Goal: Information Seeking & Learning: Check status

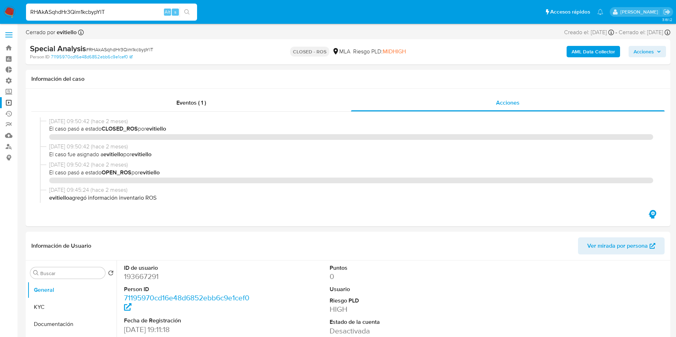
select select "10"
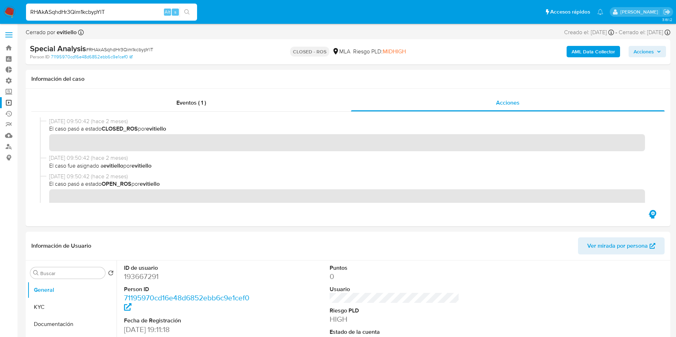
click at [98, 11] on input "RHAkASqhdHr3Qim1kcbypYlT" at bounding box center [111, 11] width 171 height 9
type input "UJ4CTI58PmeWtRwGtlDp38fW"
click at [193, 11] on button "search-icon" at bounding box center [187, 12] width 15 height 10
click at [189, 9] on icon "search-icon" at bounding box center [187, 12] width 6 height 6
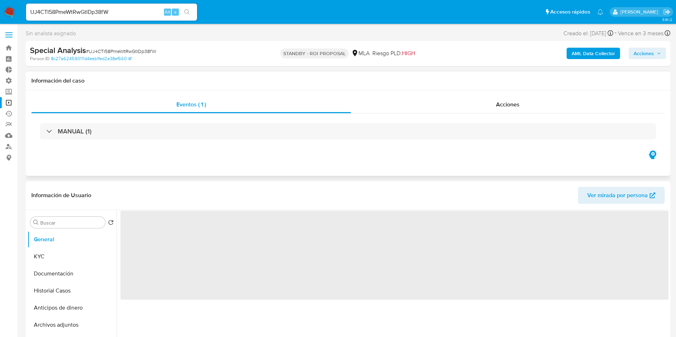
select select "10"
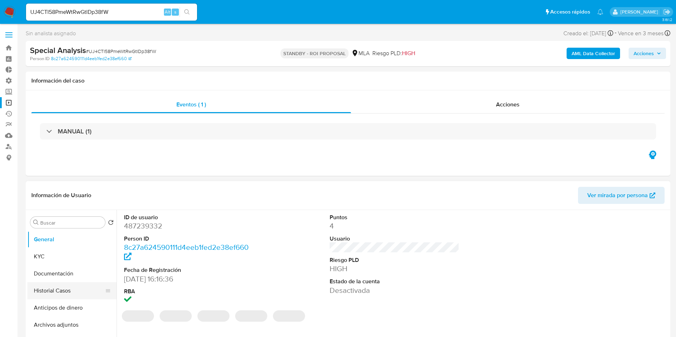
click at [54, 292] on button "Historial Casos" at bounding box center [68, 290] width 83 height 17
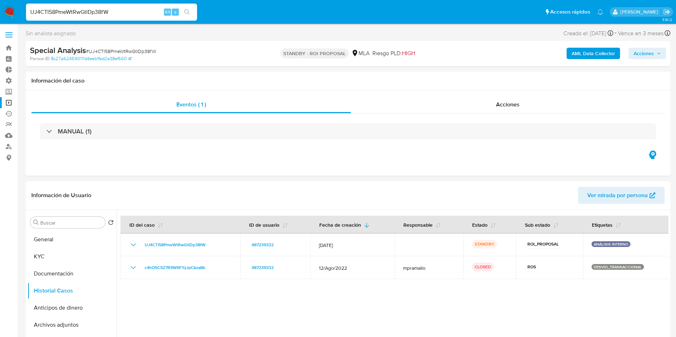
click at [74, 12] on input "UJ4CTI58PmeWtRwGtlDp38fW" at bounding box center [111, 11] width 171 height 9
paste input "nARRK3FZHPQM8MKfsMGKoFLQ"
type input "nARRK3FZHPQM8MKfsMGKoFLQ"
click at [183, 11] on button "search-icon" at bounding box center [187, 12] width 15 height 10
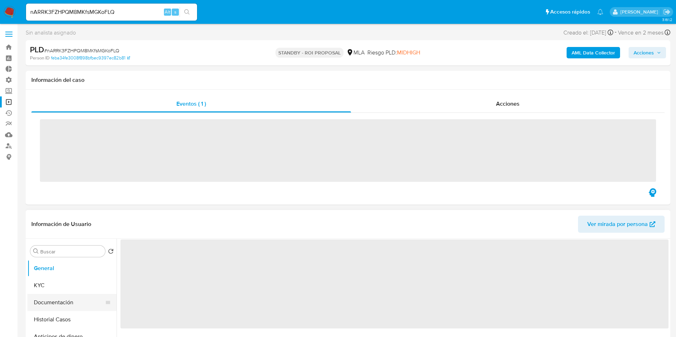
scroll to position [53, 0]
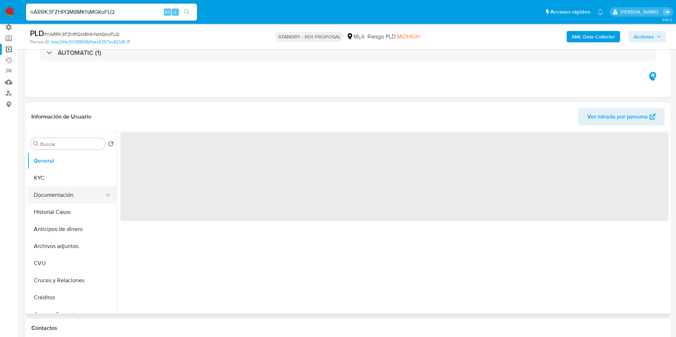
click at [53, 201] on button "Documentación" at bounding box center [68, 195] width 83 height 17
select select "10"
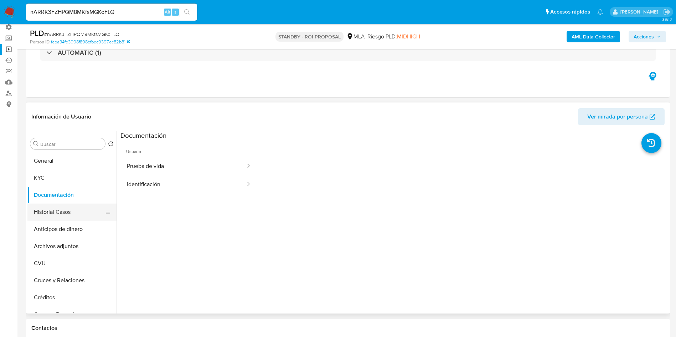
click at [51, 208] on button "Historial Casos" at bounding box center [68, 212] width 83 height 17
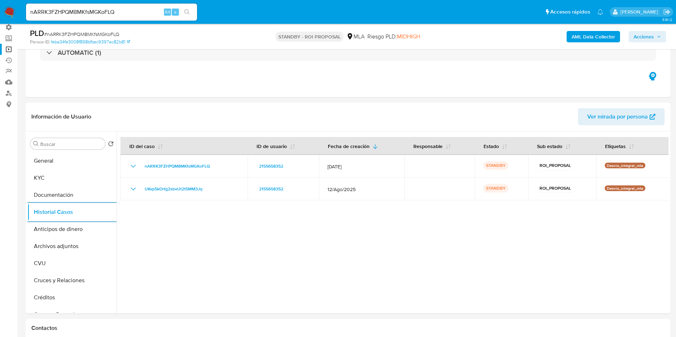
click at [115, 14] on input "nARRK3FZHPQM8MKfsMGKoFLQ" at bounding box center [111, 11] width 171 height 9
paste input "UA5NH1PGzgK9lTocx4H7QqXa"
type input "UA5NH1PGzgK9lTocx4H7QqXa"
click at [187, 13] on icon "search-icon" at bounding box center [186, 11] width 5 height 5
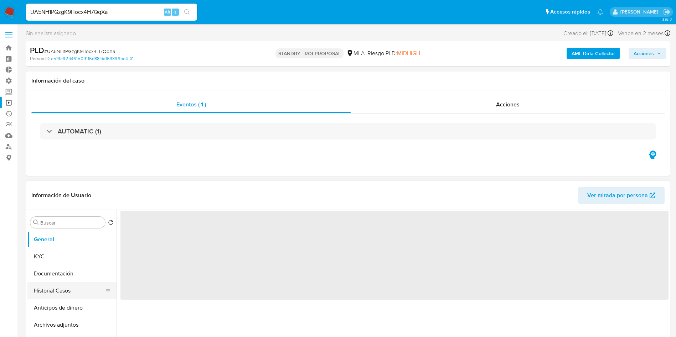
click at [56, 291] on button "Historial Casos" at bounding box center [68, 290] width 83 height 17
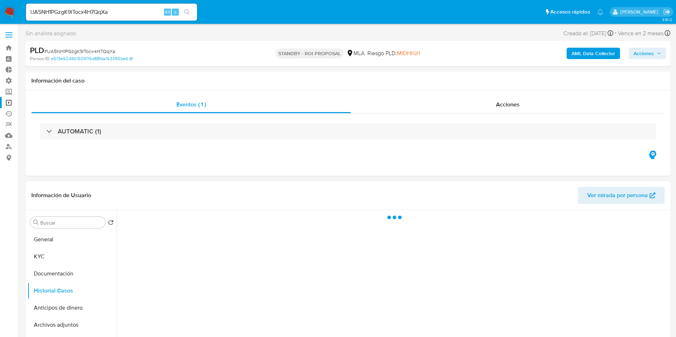
select select "10"
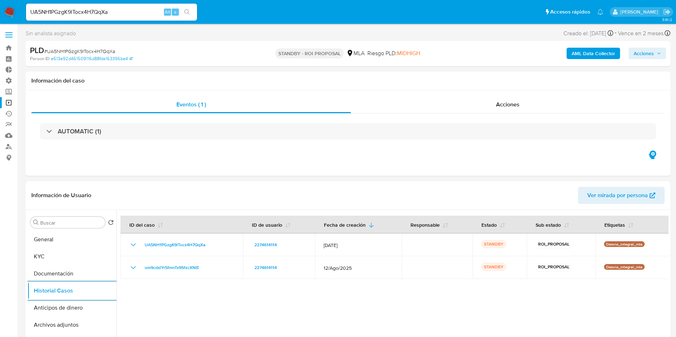
click at [81, 9] on input "UA5NH1PGzgK9lTocx4H7QqXa" at bounding box center [111, 11] width 171 height 9
paste input "NMYeEMamkxTKQepie9JcZmai"
type input "NMYeEMamkxTKQepie9JcZmai"
click at [189, 17] on button "search-icon" at bounding box center [187, 12] width 15 height 10
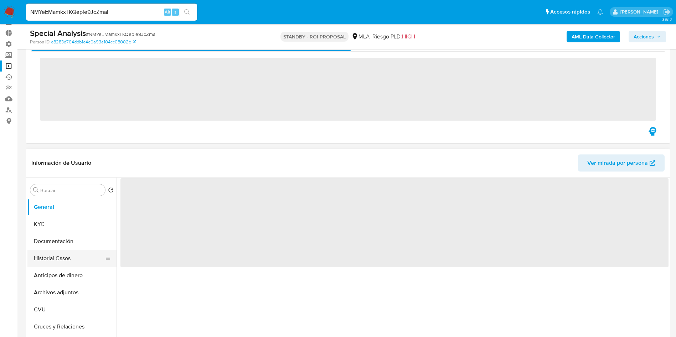
scroll to position [53, 0]
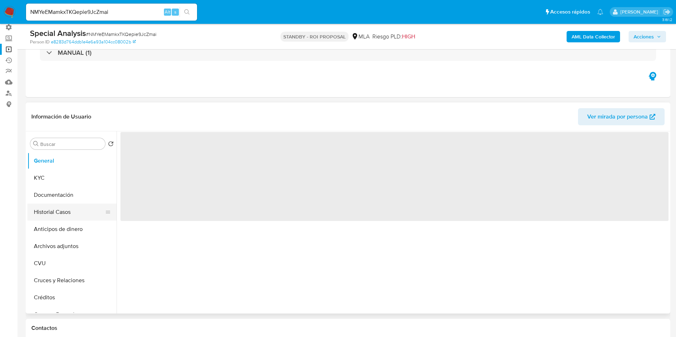
click at [46, 208] on button "Historial Casos" at bounding box center [68, 212] width 83 height 17
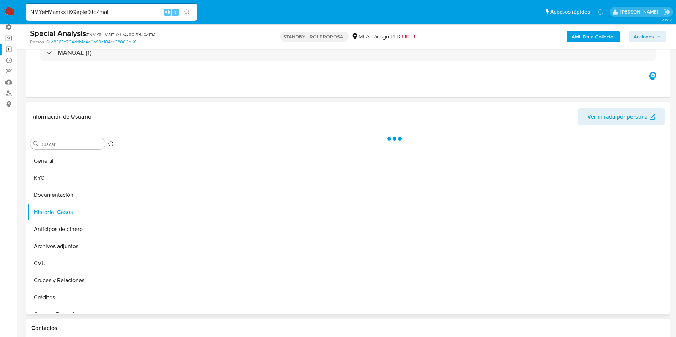
select select "10"
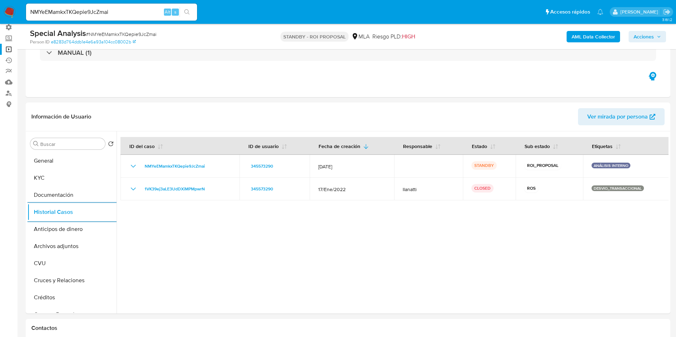
click at [125, 12] on input "NMYeEMamkxTKQepie9JcZmai" at bounding box center [111, 11] width 171 height 9
paste input "dES33RnGxYCogpRR8Hn69dwt"
type input "dES33RnGxYCogpRR8Hn69dwt"
click at [187, 13] on icon "search-icon" at bounding box center [186, 11] width 5 height 5
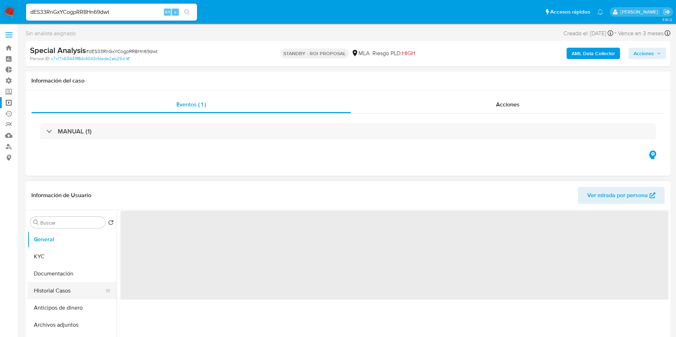
click at [71, 289] on button "Historial Casos" at bounding box center [68, 290] width 83 height 17
select select "10"
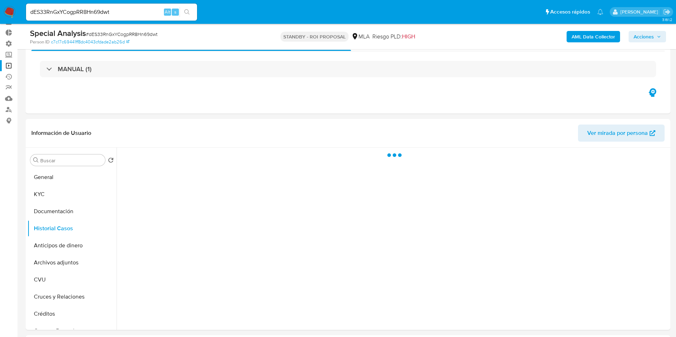
scroll to position [53, 0]
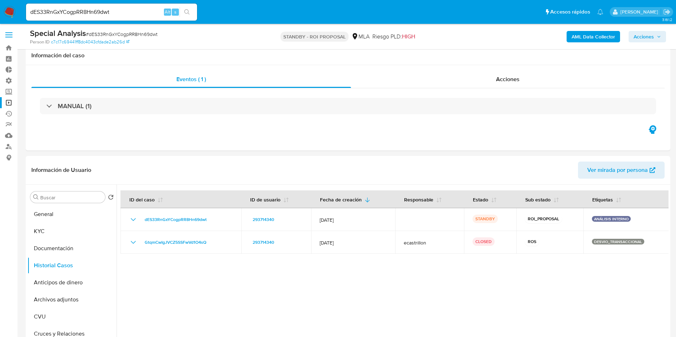
select select "10"
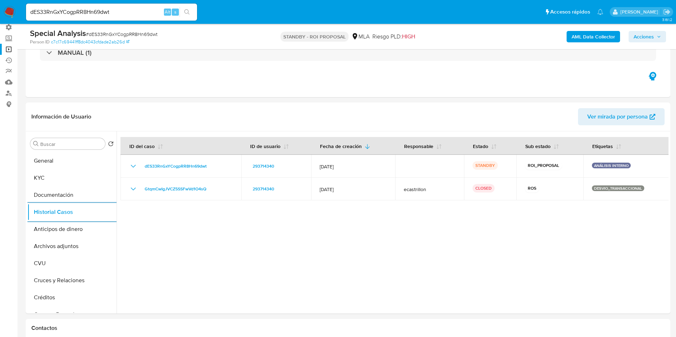
click at [146, 15] on input "dES33RnGxYCogpRR8Hn69dwt" at bounding box center [111, 11] width 171 height 9
paste input "u0A2y3F0KDo7EgAU9o1MDcl1"
type input "u0A2y3F0KDo7EgAU9o1MDcl1"
click at [188, 11] on icon "search-icon" at bounding box center [186, 11] width 5 height 5
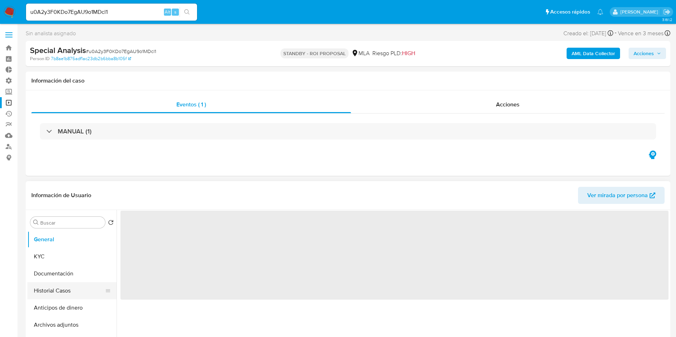
click at [55, 291] on button "Historial Casos" at bounding box center [68, 290] width 83 height 17
select select "10"
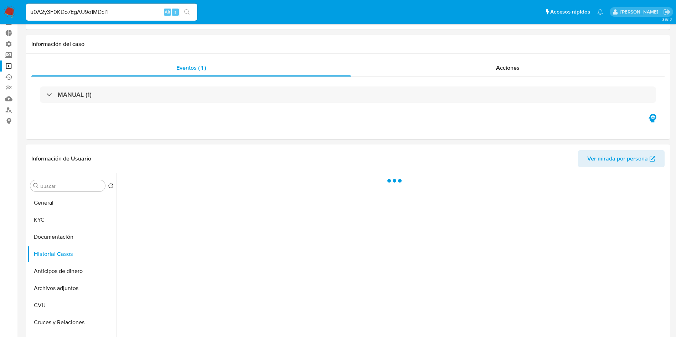
scroll to position [53, 0]
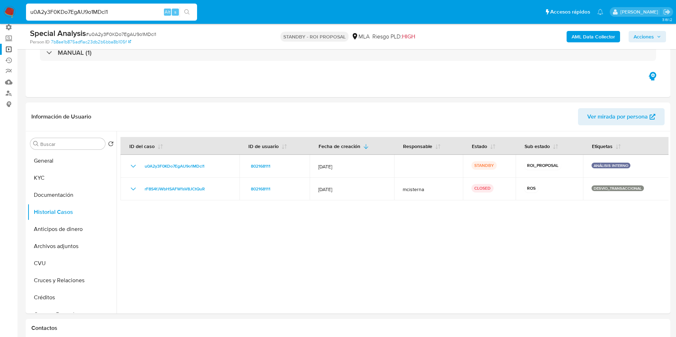
click at [102, 12] on input "u0A2y3F0KDo7EgAU9o1MDcl1" at bounding box center [111, 11] width 171 height 9
paste input "w4F11HrfYyVFKerciKFtl2Ud"
type input "w4F11HrfYyVFKerciKFtl2Ud"
click at [186, 11] on icon "search-icon" at bounding box center [187, 12] width 6 height 6
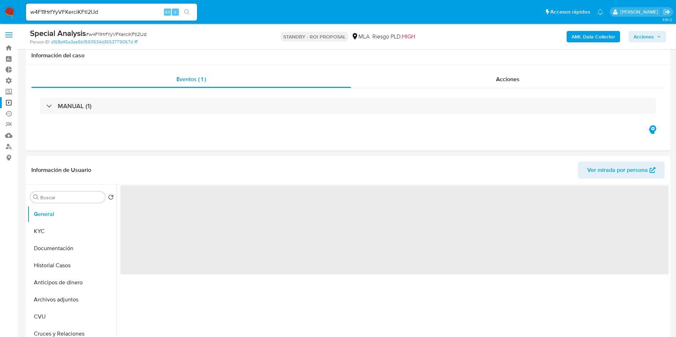
scroll to position [53, 0]
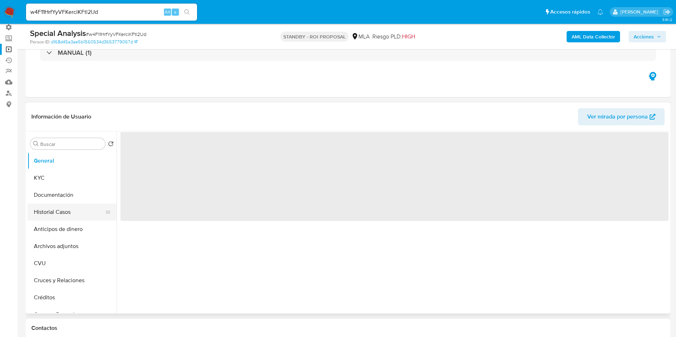
click at [61, 210] on button "Historial Casos" at bounding box center [68, 212] width 83 height 17
select select "10"
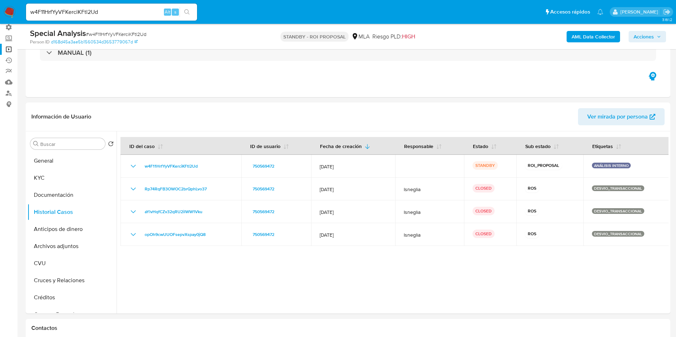
click at [105, 14] on input "w4F11HrfYyVFKerciKFtl2Ud" at bounding box center [111, 11] width 171 height 9
paste input "n3msyCOP9IAy0o1Tf2njT1os"
type input "n3msyCOP9IAy0o1Tf2njT1os"
click at [187, 10] on icon "search-icon" at bounding box center [187, 12] width 6 height 6
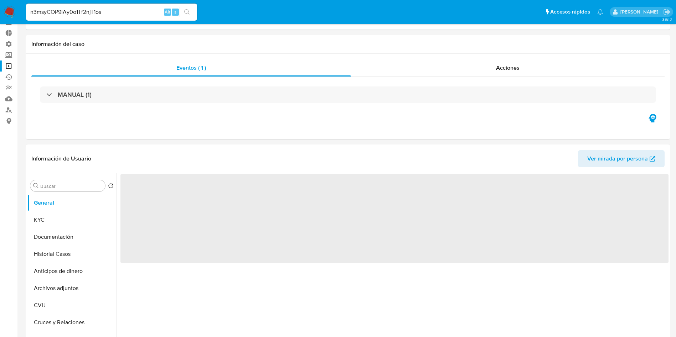
scroll to position [53, 0]
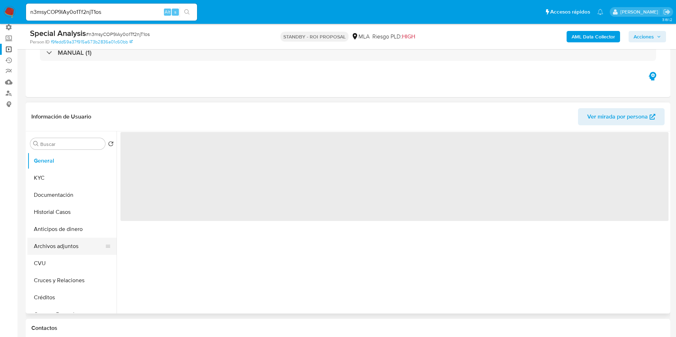
select select "10"
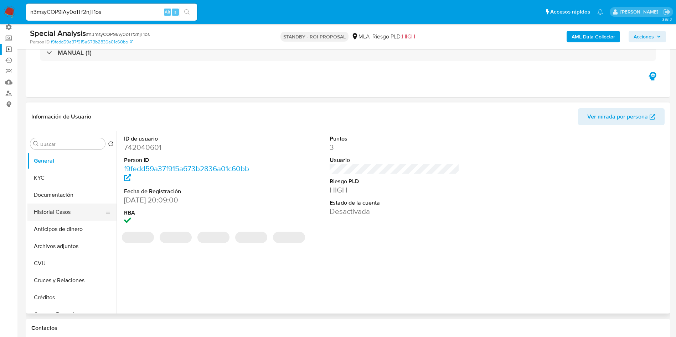
click at [49, 216] on button "Historial Casos" at bounding box center [68, 212] width 83 height 17
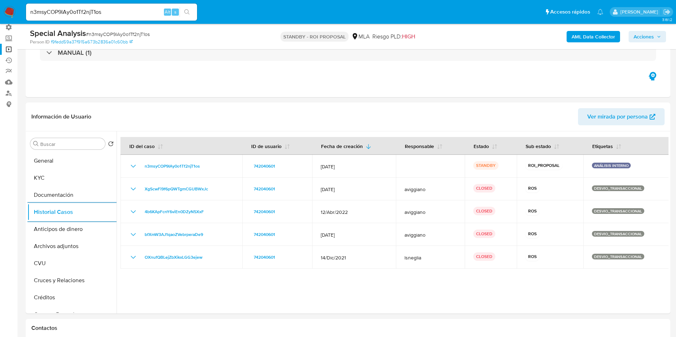
click at [121, 12] on input "n3msyCOP9IAy0o1Tf2njT1os" at bounding box center [111, 11] width 171 height 9
paste input "xhWVFx0wsCK8tIbIofCuBFKO"
type input "xhWVFx0wsCK8tIbIofCuBFKO"
click at [188, 13] on icon "search-icon" at bounding box center [187, 12] width 6 height 6
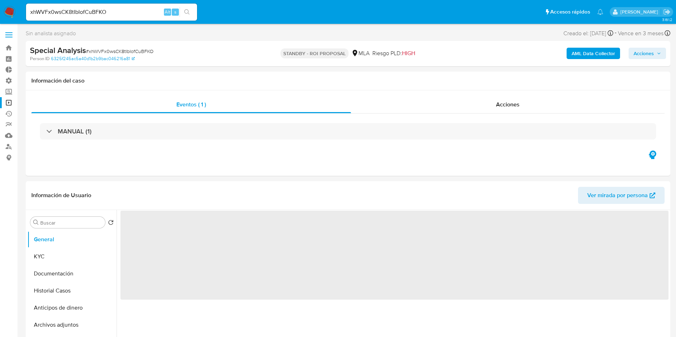
scroll to position [53, 0]
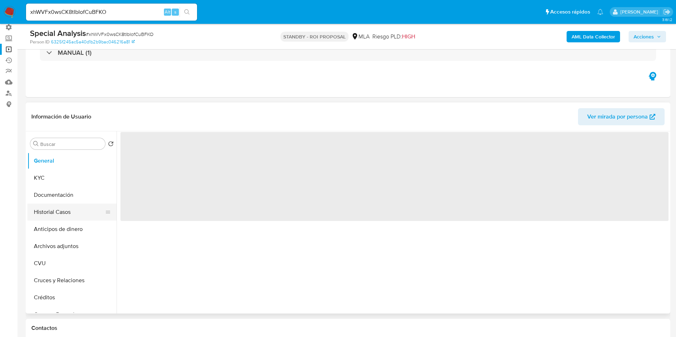
click at [50, 204] on button "Historial Casos" at bounding box center [68, 212] width 83 height 17
select select "10"
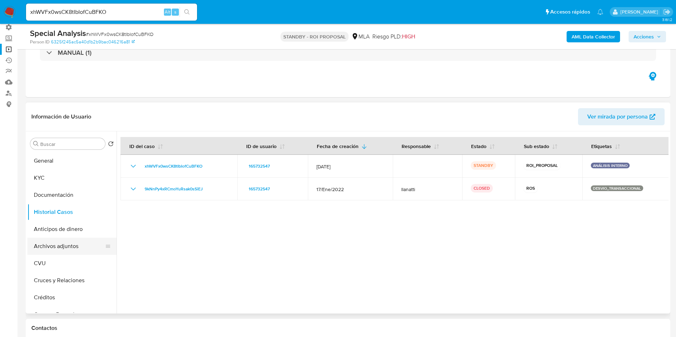
click at [74, 243] on button "Archivos adjuntos" at bounding box center [68, 246] width 83 height 17
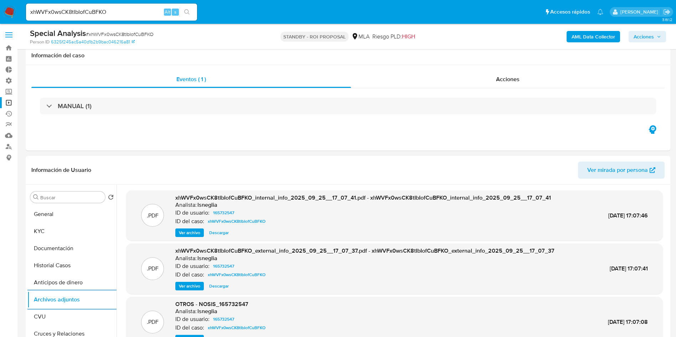
select select "10"
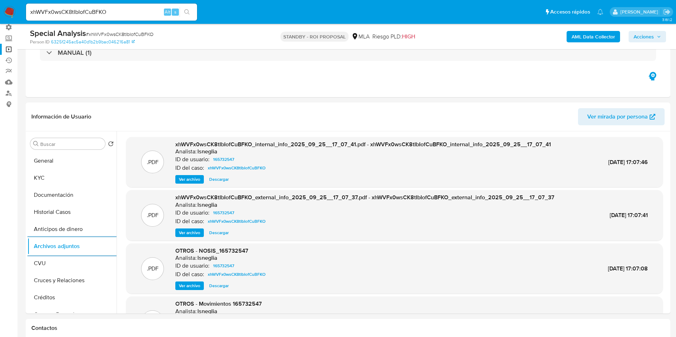
click at [122, 11] on input "xhWVFx0wsCK8tIbIofCuBFKO" at bounding box center [111, 11] width 171 height 9
paste input "7ufMFrkmSYnn0hRHeYwbkrsp"
type input "7ufMFrkmSYnn0hRHeYwbkrsp"
click at [189, 11] on icon "search-icon" at bounding box center [187, 12] width 6 height 6
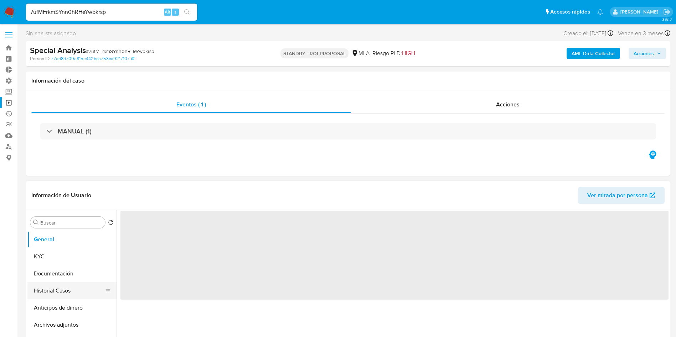
click at [48, 284] on button "Historial Casos" at bounding box center [68, 290] width 83 height 17
select select "10"
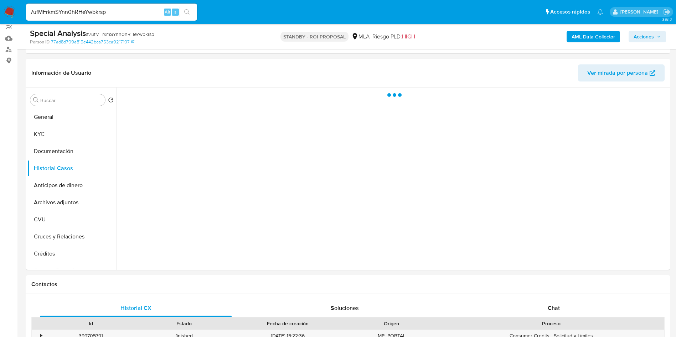
scroll to position [107, 0]
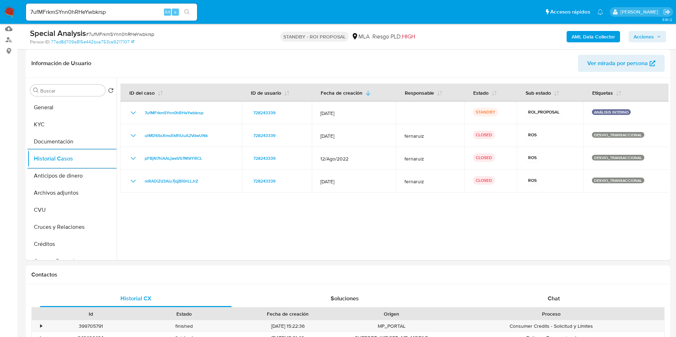
click at [109, 8] on input "7ufMFrkmSYnn0hRHeYwbkrsp" at bounding box center [111, 11] width 171 height 9
paste input "9m6YaTPLpIbKxLkqS9B0phU1"
type input "9m6YaTPLpIbKxLkqS9B0phU1"
click at [186, 15] on button "search-icon" at bounding box center [187, 12] width 15 height 10
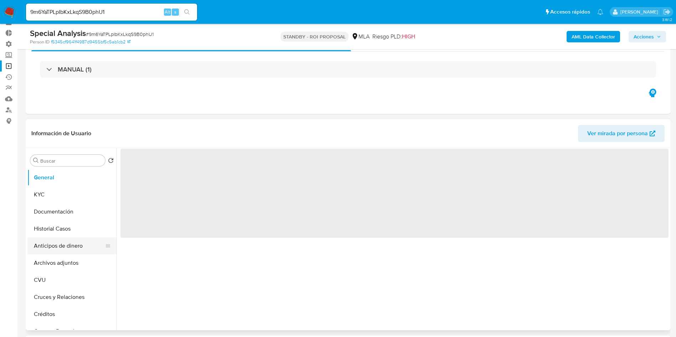
scroll to position [53, 0]
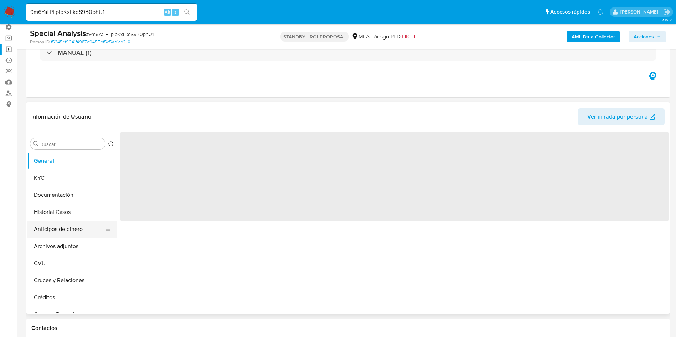
select select "10"
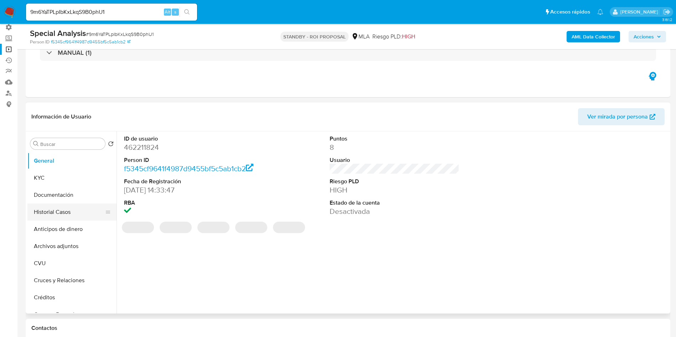
click at [53, 215] on button "Historial Casos" at bounding box center [68, 212] width 83 height 17
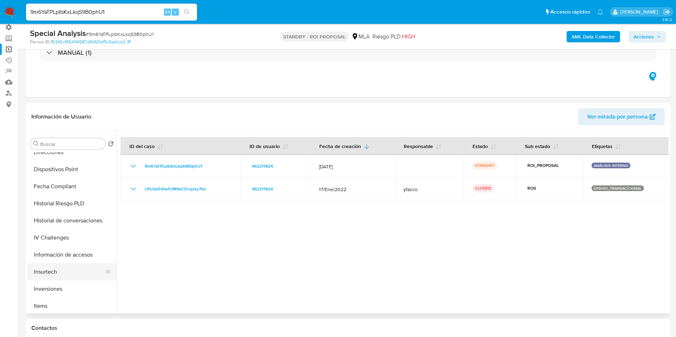
scroll to position [267, 0]
click at [66, 271] on button "Lista Interna" at bounding box center [68, 269] width 83 height 17
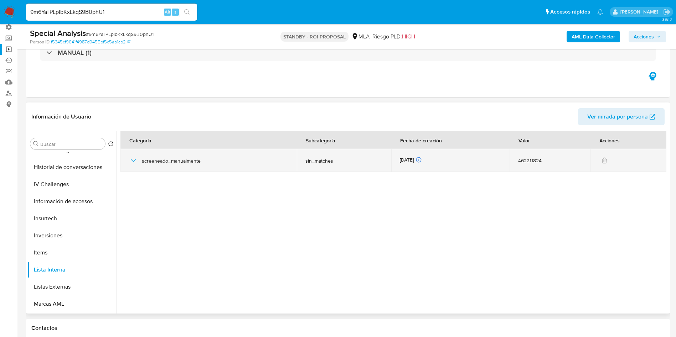
click at [129, 162] on icon "button" at bounding box center [133, 160] width 9 height 9
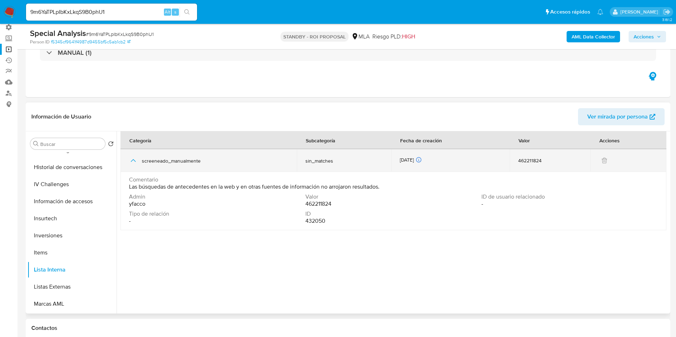
click at [129, 162] on icon "button" at bounding box center [133, 160] width 9 height 9
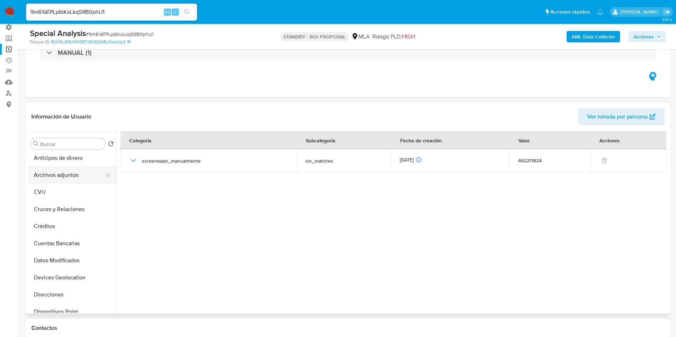
scroll to position [0, 0]
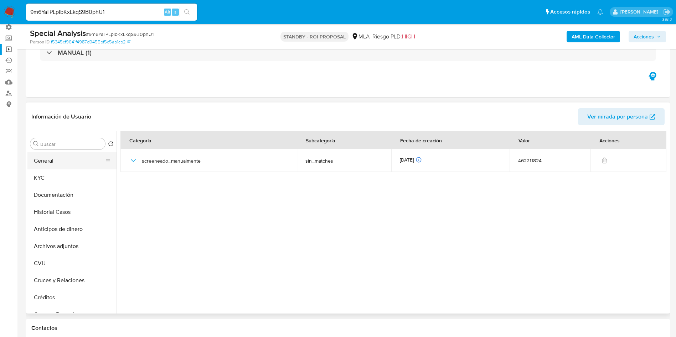
click at [58, 162] on button "General" at bounding box center [68, 160] width 83 height 17
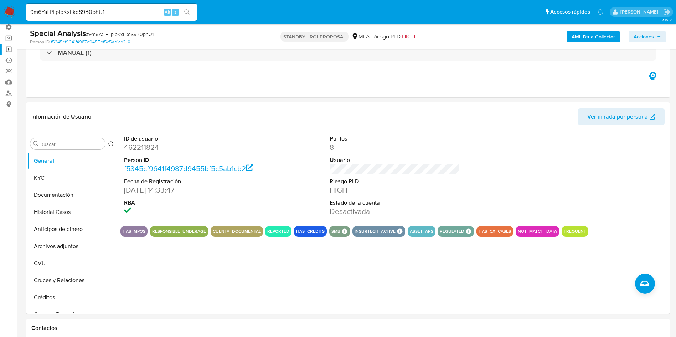
click at [134, 10] on input "9m6YaTPLpIbKxLkqS9B0phU1" at bounding box center [111, 11] width 171 height 9
paste input "G9R2kNqYP9LjwlwYpvVXWvgy"
type input "G9R2kNqYP9LjwlwYpvVXWvgy"
click at [191, 10] on button "search-icon" at bounding box center [187, 12] width 15 height 10
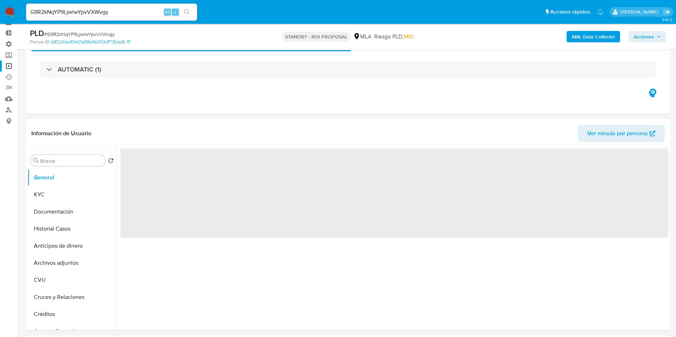
scroll to position [53, 0]
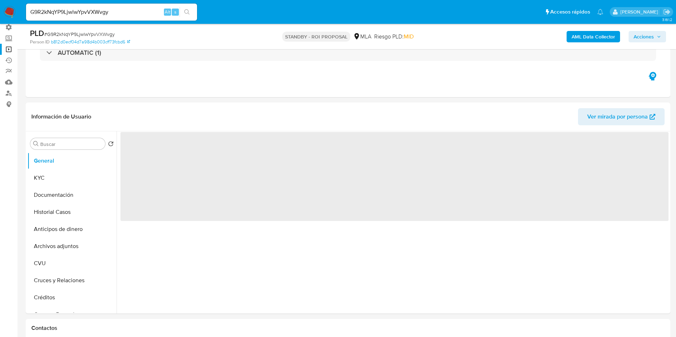
select select "10"
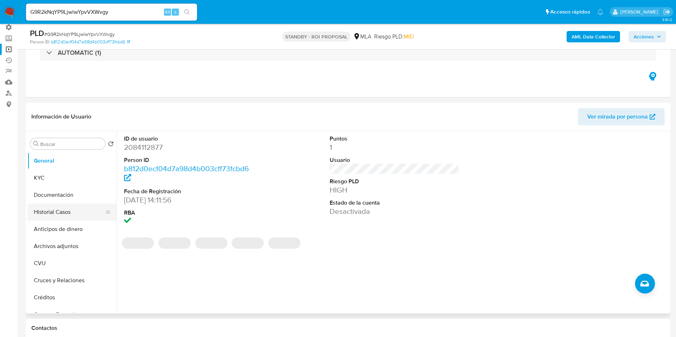
click at [51, 213] on button "Historial Casos" at bounding box center [68, 212] width 83 height 17
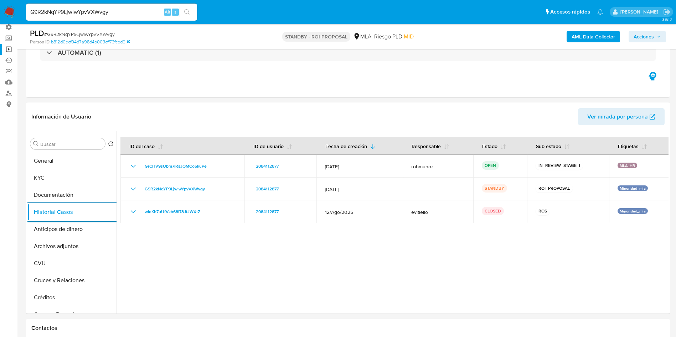
click at [141, 13] on input "G9R2kNqYP9LjwlwYpvVXWvgy" at bounding box center [111, 11] width 171 height 9
paste input "bVrTKRBnx35Dc4GqrmjzZsWP"
type input "bVrTKRBnx35Dc4GqrmjzZsWP"
click at [186, 10] on icon "search-icon" at bounding box center [187, 12] width 6 height 6
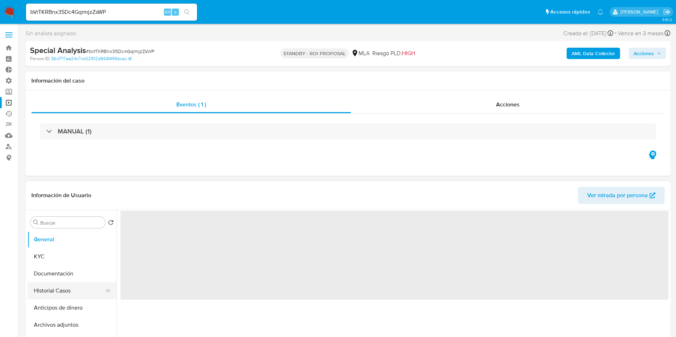
select select "10"
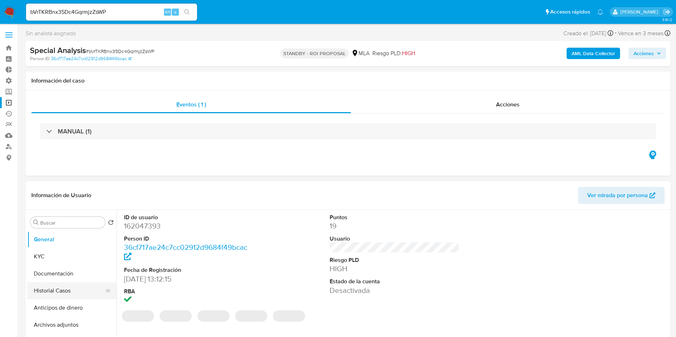
click at [67, 290] on button "Historial Casos" at bounding box center [68, 290] width 83 height 17
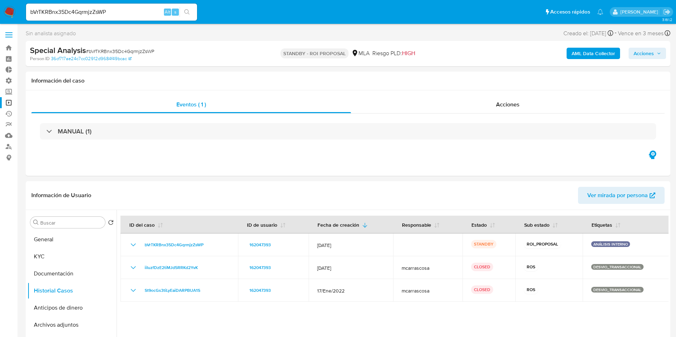
click at [145, 14] on input "bVrTKRBnx35Dc4GqrmjzZsWP" at bounding box center [111, 11] width 171 height 9
paste input "vkolU3h90rpJOAMiHdQelXI1"
type input "vkolU3h90rpJOAMiHdQelXI1"
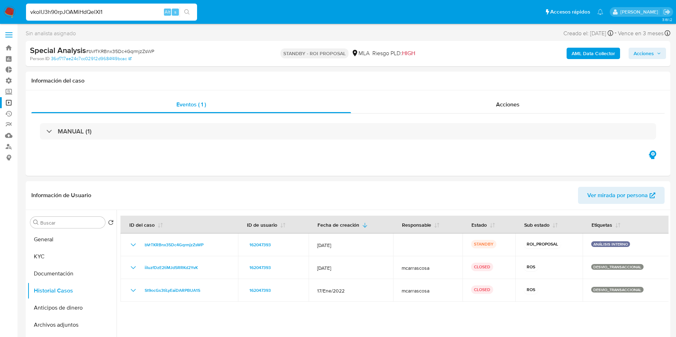
click at [191, 12] on button "search-icon" at bounding box center [187, 12] width 15 height 10
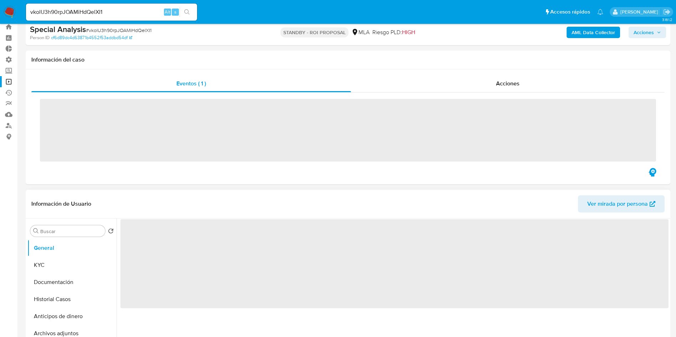
scroll to position [53, 0]
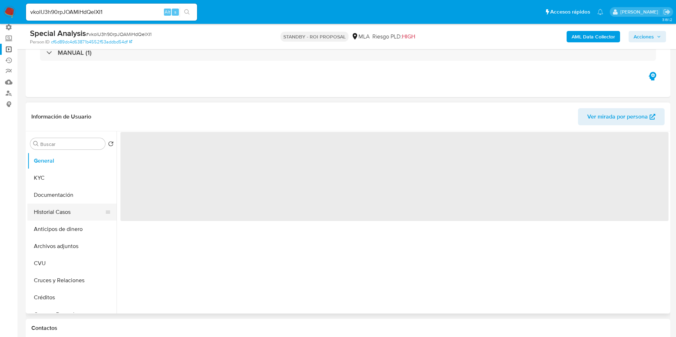
click at [49, 213] on button "Historial Casos" at bounding box center [68, 212] width 83 height 17
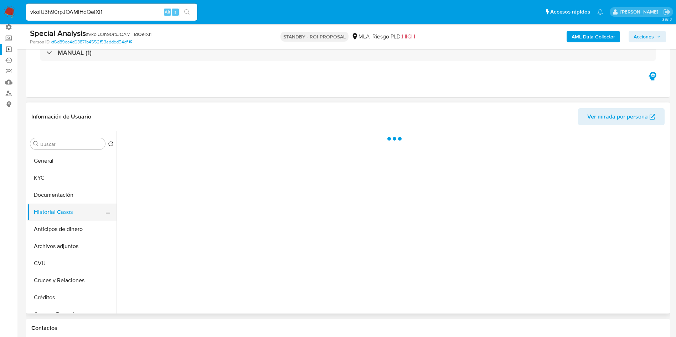
select select "10"
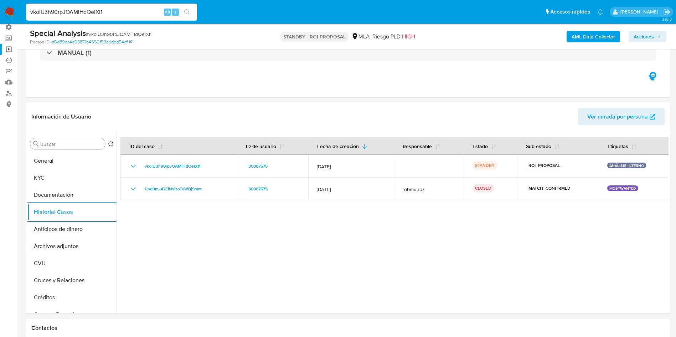
click at [140, 13] on input "vkolU3h90rpJOAMiHdQelXI1" at bounding box center [111, 11] width 171 height 9
click at [140, 12] on input "vkolU3h90rpJOAMiHdQelXI1" at bounding box center [111, 11] width 171 height 9
paste input "mEHfeN2UN1BgOCl523C1j1r3"
type input "mEHfeN2UN1BgOCl523C1j1r3"
click at [191, 14] on button "search-icon" at bounding box center [187, 12] width 15 height 10
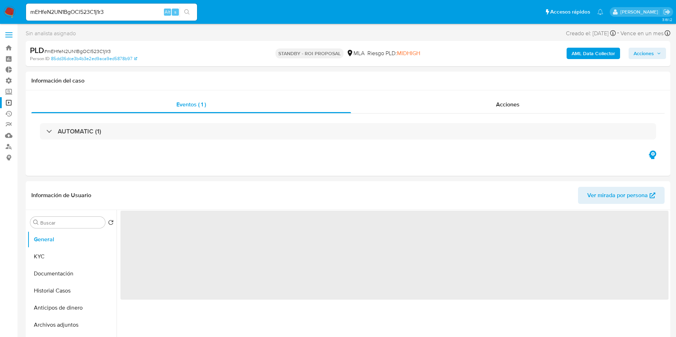
select select "10"
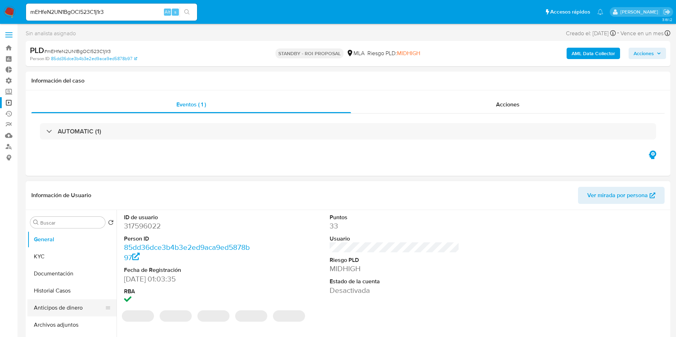
scroll to position [53, 0]
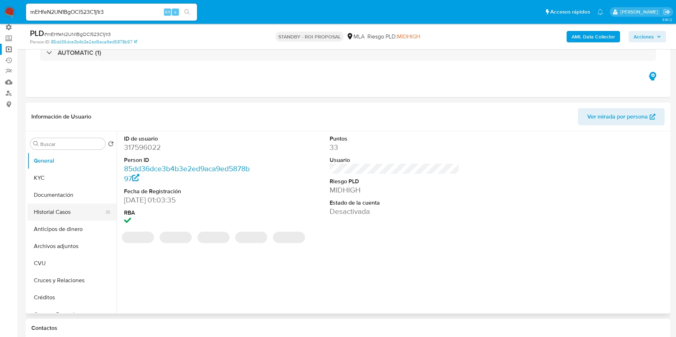
click at [63, 217] on button "Historial Casos" at bounding box center [68, 212] width 83 height 17
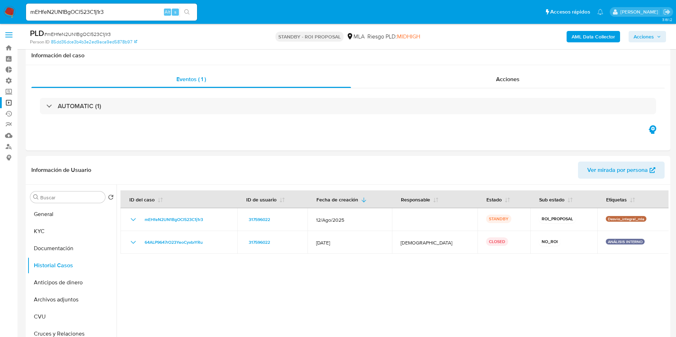
select select "10"
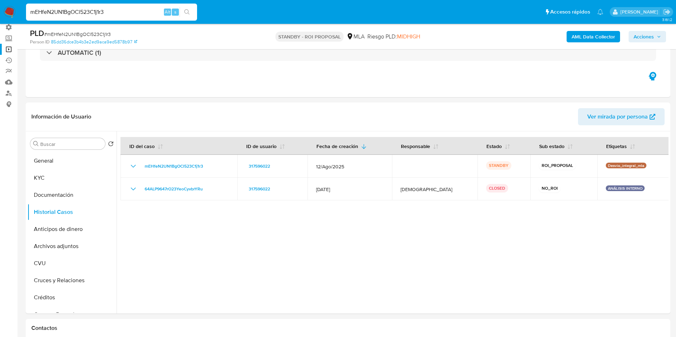
click at [124, 16] on input "mEHfeN2UN1BgOCl523C1j1r3" at bounding box center [111, 11] width 171 height 9
paste input "duPx7RcZdILLX9svNVmMjqzm"
type input "duPx7RcZdILLX9svNVmMjqzm"
click at [193, 11] on button "search-icon" at bounding box center [187, 12] width 15 height 10
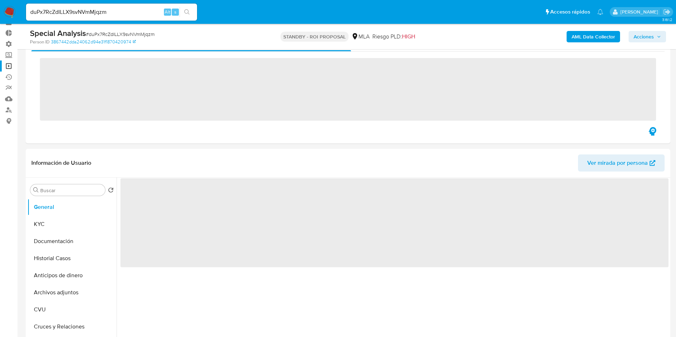
scroll to position [53, 0]
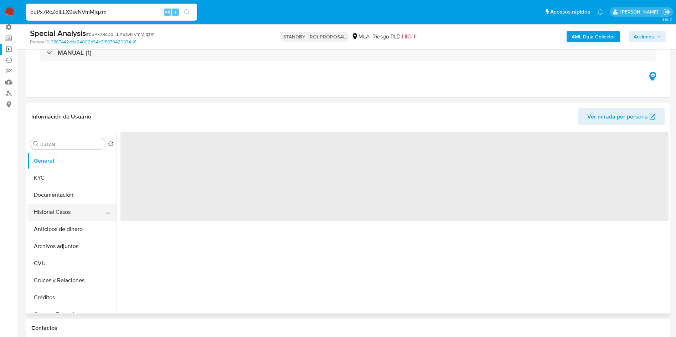
click at [37, 238] on button "Archivos adjuntos" at bounding box center [71, 246] width 89 height 17
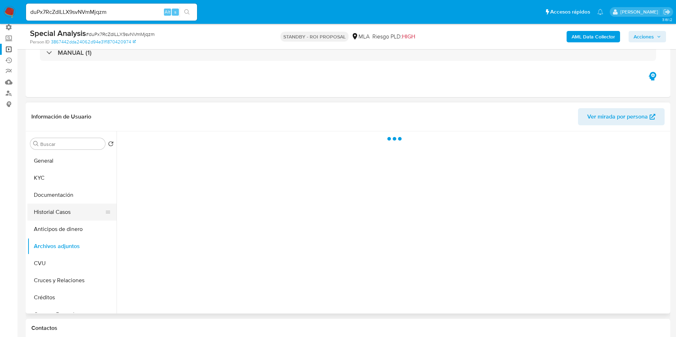
click at [53, 213] on button "Historial Casos" at bounding box center [68, 212] width 83 height 17
select select "10"
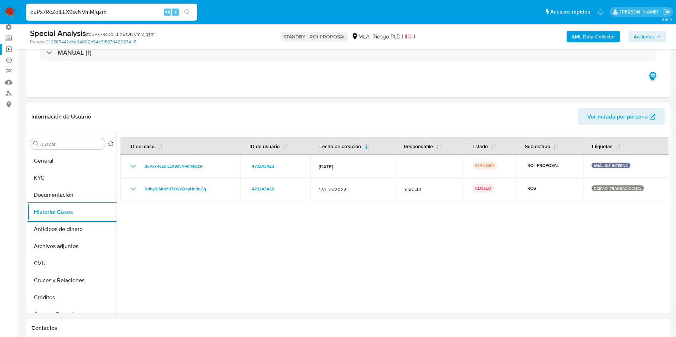
click at [131, 8] on input "duPx7RcZdILLX9svNVmMjqzm" at bounding box center [111, 11] width 171 height 9
paste input "64yYmsPCKzCqLcYHB3bD5xNs"
type input "64yYmsPCKzCqLcYHB3bD5xNs"
click at [188, 10] on icon "search-icon" at bounding box center [187, 12] width 6 height 6
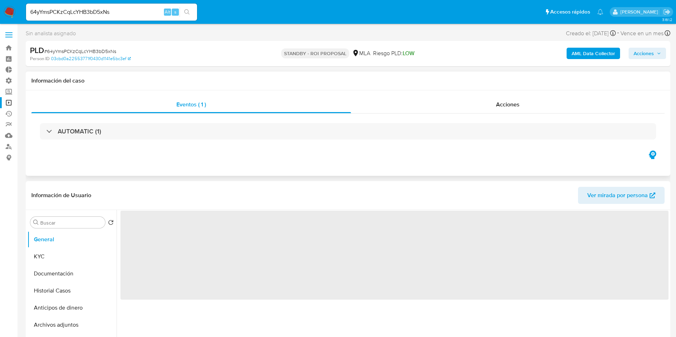
select select "10"
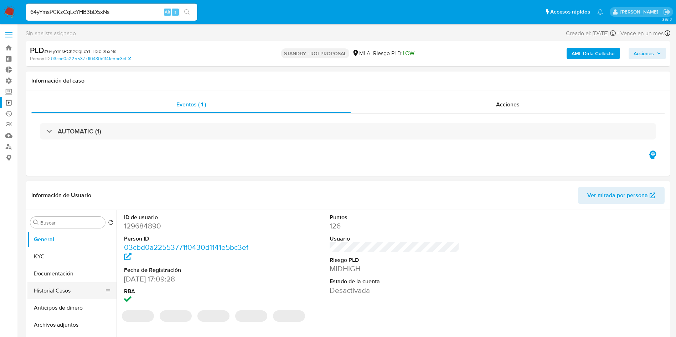
click at [55, 287] on button "Historial Casos" at bounding box center [68, 290] width 83 height 17
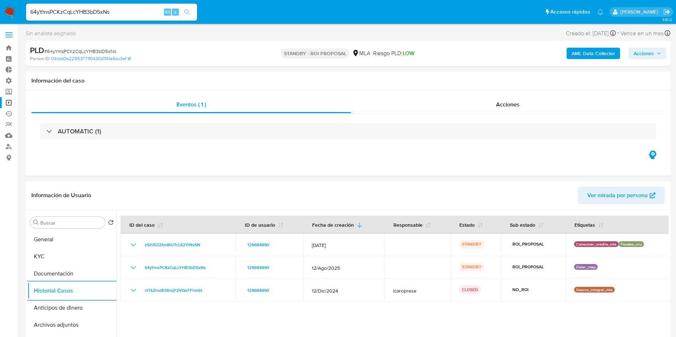
click at [100, 11] on input "64yYmsPCKzCqLcYHB3bD5xNs" at bounding box center [111, 11] width 171 height 9
paste input "WU4ZthXDT25NGuTpM715cqEG"
type input "WU4ZthXDT25NGuTpM715cqEG"
click at [192, 10] on button "search-icon" at bounding box center [187, 12] width 15 height 10
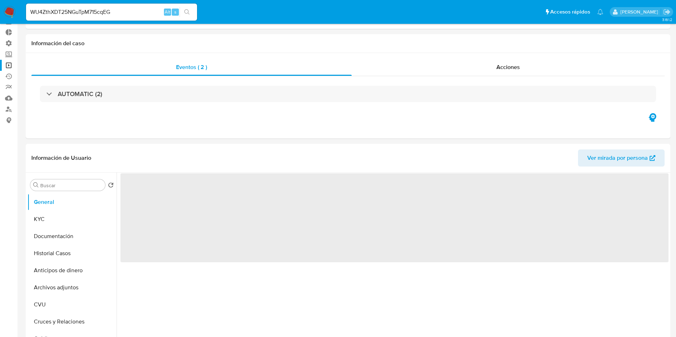
select select "10"
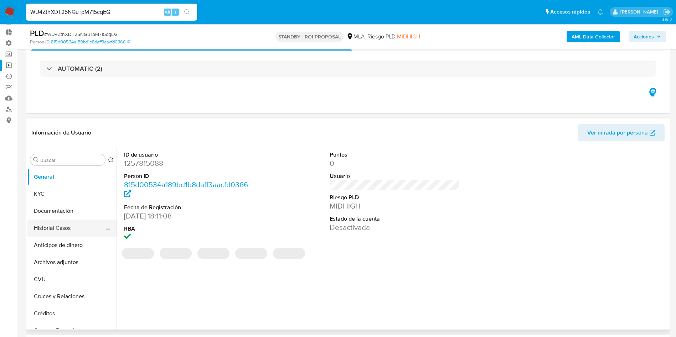
scroll to position [53, 0]
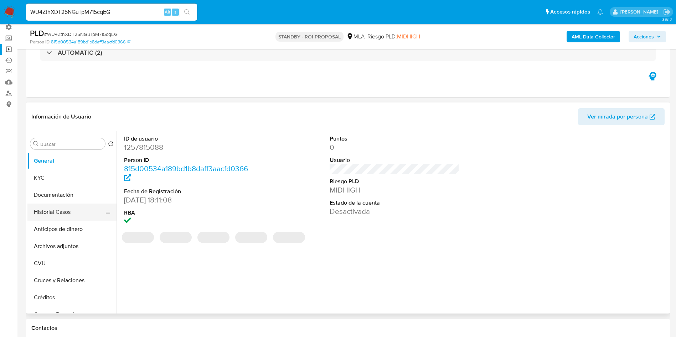
click at [57, 208] on button "Historial Casos" at bounding box center [68, 212] width 83 height 17
